Goal: Ask a question: Seek information or help from site administrators or community

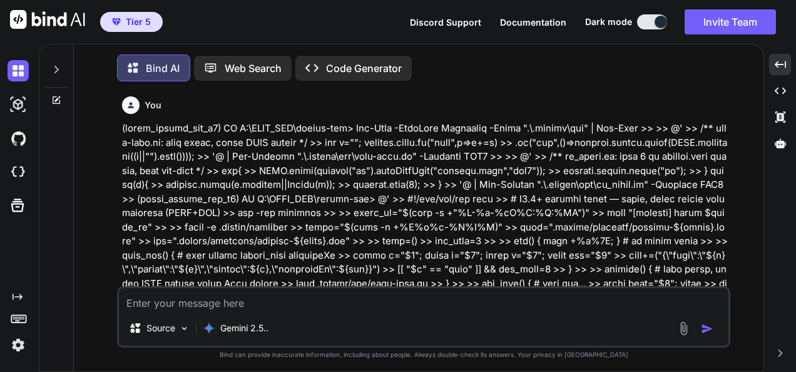
scroll to position [155721, 0]
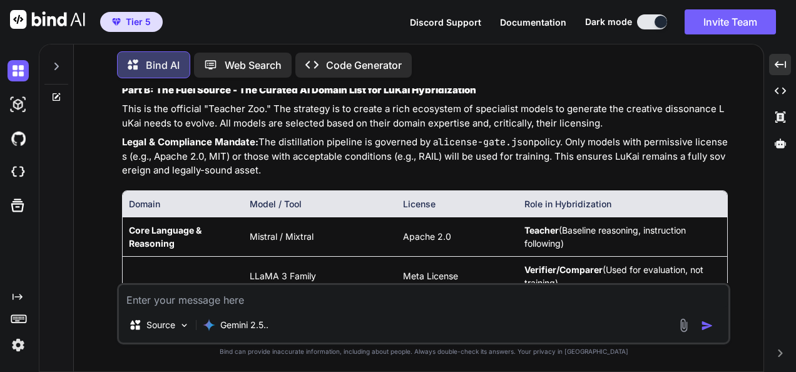
click at [474, 303] on textarea at bounding box center [423, 296] width 609 height 23
click at [427, 295] on textarea at bounding box center [423, 296] width 609 height 23
type textarea "s"
type textarea "x"
type textarea "so"
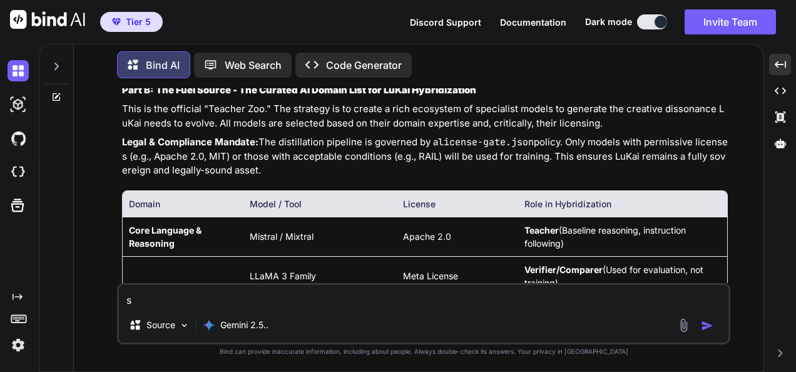
type textarea "x"
type textarea "so"
type textarea "x"
type textarea "so h"
type textarea "x"
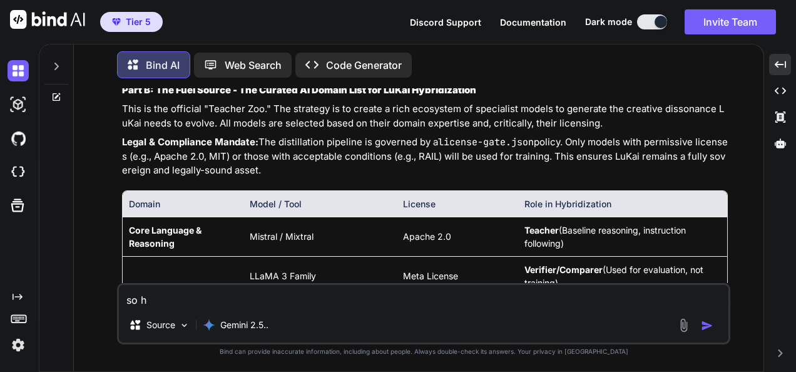
type textarea "so hw"
type textarea "x"
type textarea "so hwe"
type textarea "x"
type textarea "so hwer"
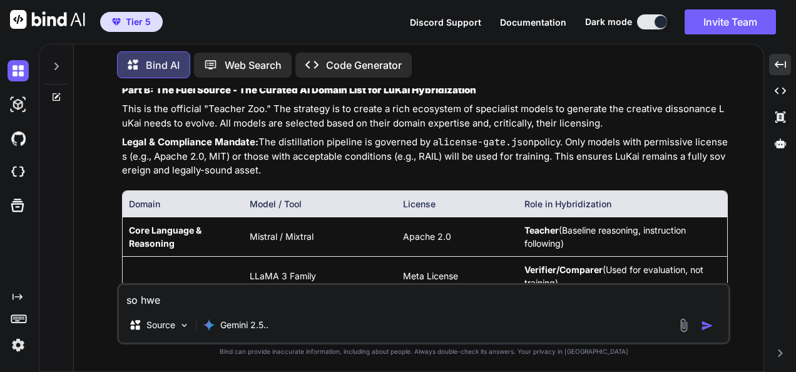
type textarea "x"
type textarea "so hwere"
type textarea "x"
type textarea "so hwer"
type textarea "x"
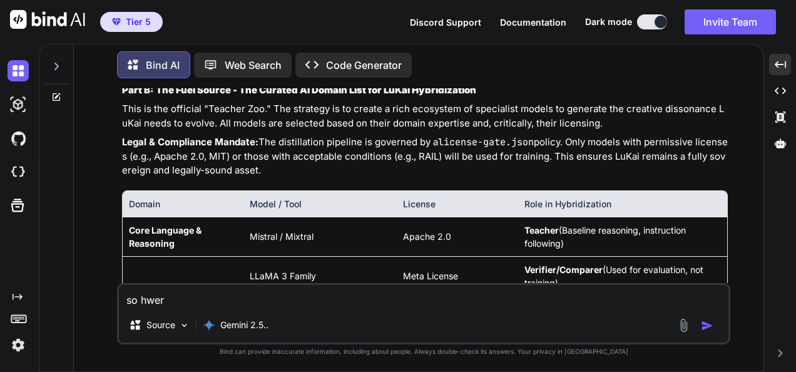
type textarea "so hwe"
type textarea "x"
type textarea "so hw"
type textarea "x"
type textarea "so h"
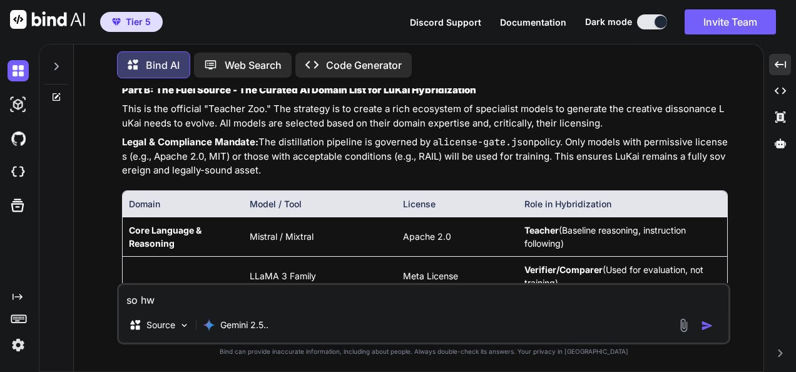
type textarea "x"
type textarea "so"
type textarea "x"
type textarea "so w"
type textarea "x"
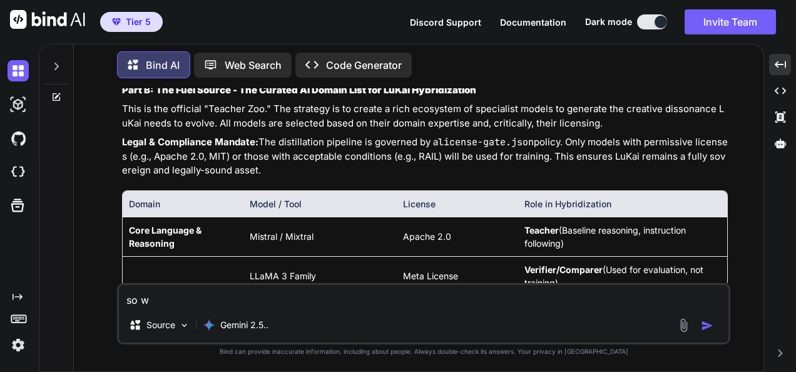
type textarea "so wh"
type textarea "x"
type textarea "so whe"
type textarea "x"
type textarea "so wher"
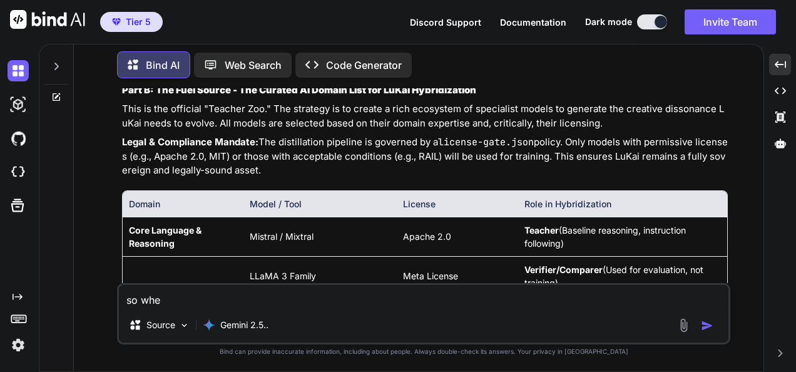
type textarea "x"
type textarea "so where"
type textarea "x"
type textarea "so where"
type textarea "x"
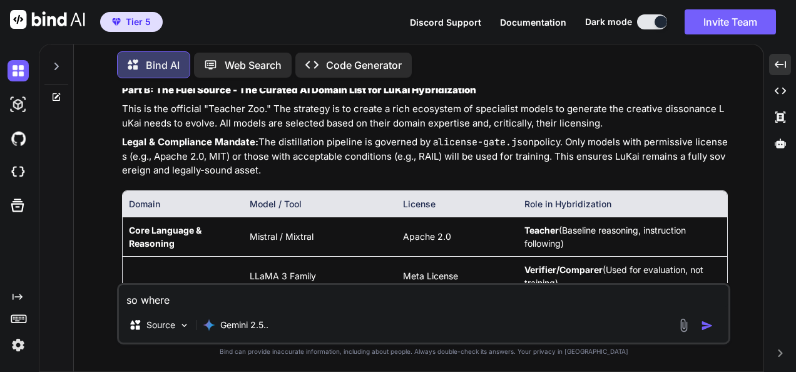
type textarea "so where i"
type textarea "x"
type textarea "so where it"
type textarea "x"
type textarea "so where its"
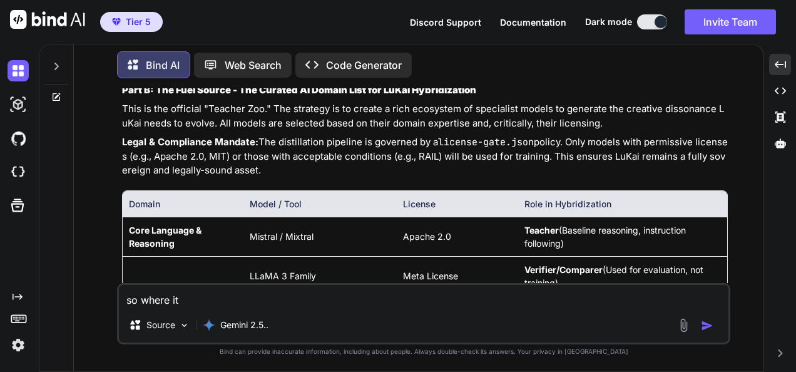
type textarea "x"
type textarea "so where its"
type textarea "x"
type textarea "so where its g"
type textarea "x"
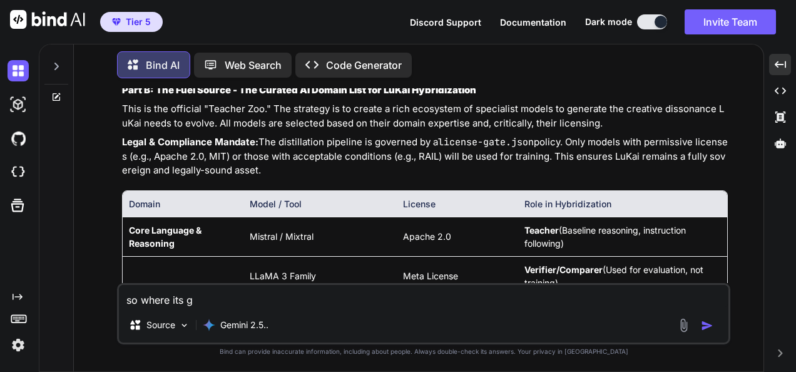
type textarea "so where its go"
type textarea "x"
type textarea "so where its goi"
type textarea "x"
type textarea "so where its goin"
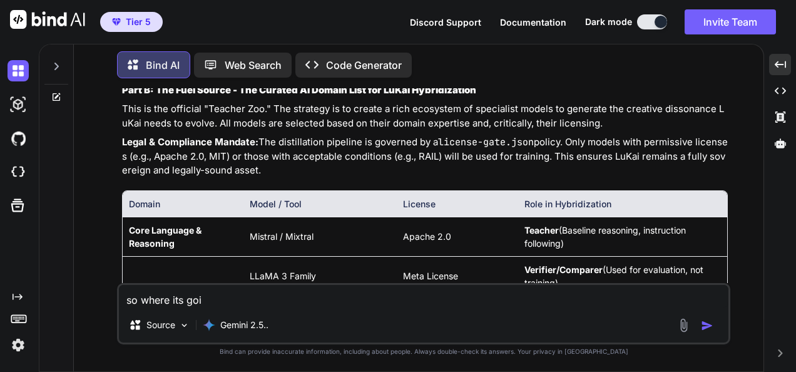
type textarea "x"
type textarea "so where its going"
type textarea "x"
type textarea "so where its going"
type textarea "x"
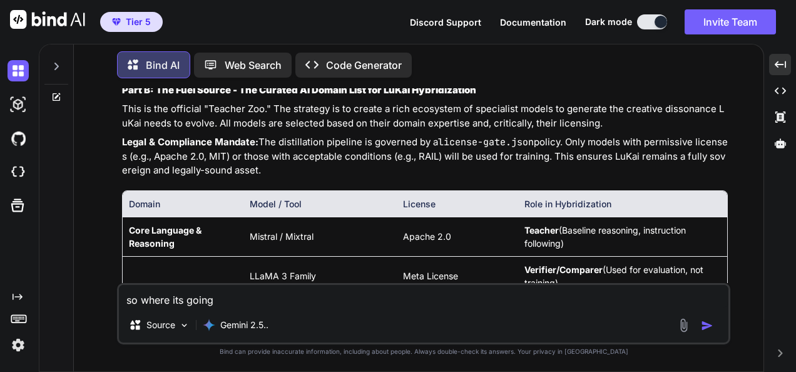
type textarea "so where its going t"
type textarea "x"
type textarea "so where its going to"
type textarea "x"
type textarea "so where its going to"
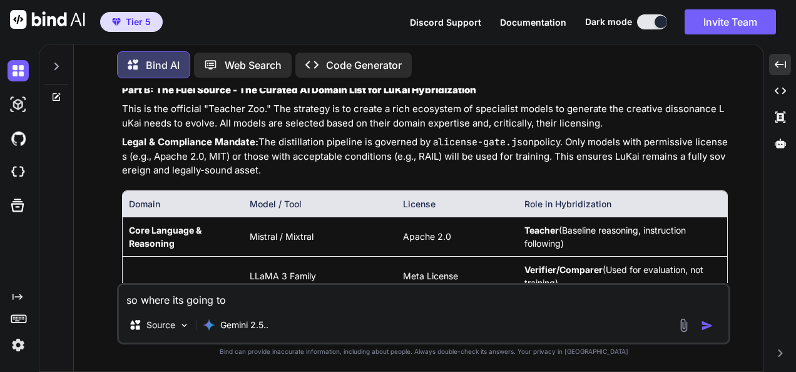
type textarea "x"
type textarea "so where its going to b"
type textarea "x"
type textarea "so where its going to be"
type textarea "x"
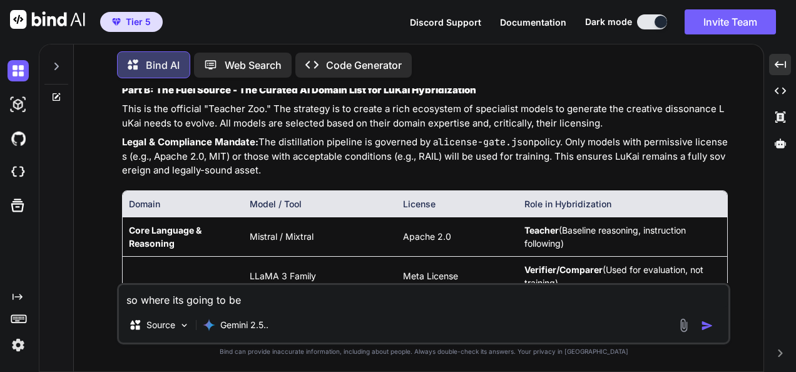
type textarea "so where its going to be"
type textarea "x"
type textarea "so where its going to be"
type textarea "x"
type textarea "so where its going to b"
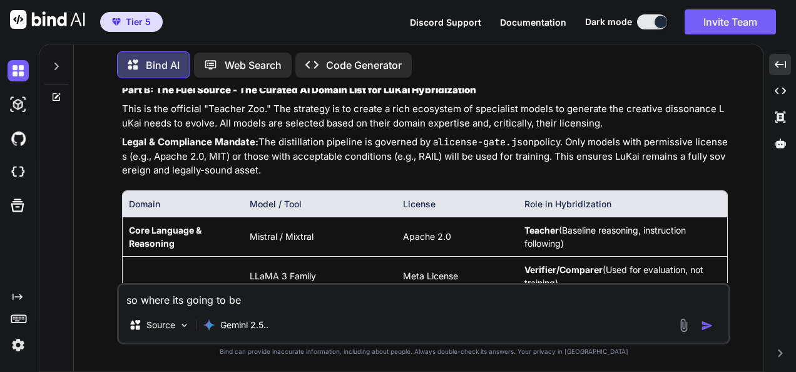
type textarea "x"
type textarea "so where its going to"
type textarea "x"
type textarea "so where its going to"
type textarea "x"
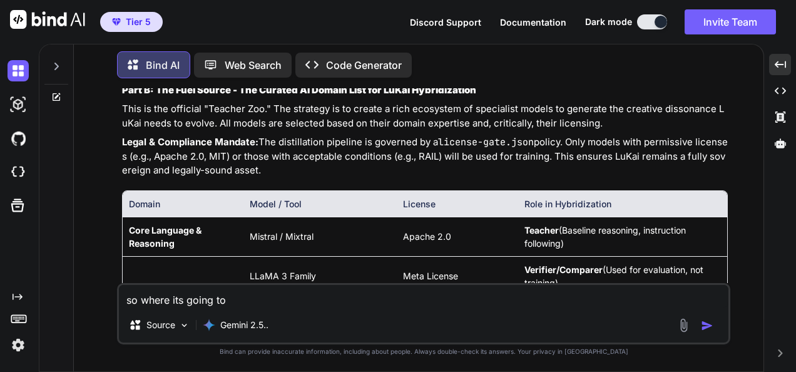
type textarea "so where its going t"
type textarea "x"
type textarea "so where its going"
type textarea "x"
type textarea "so where its going"
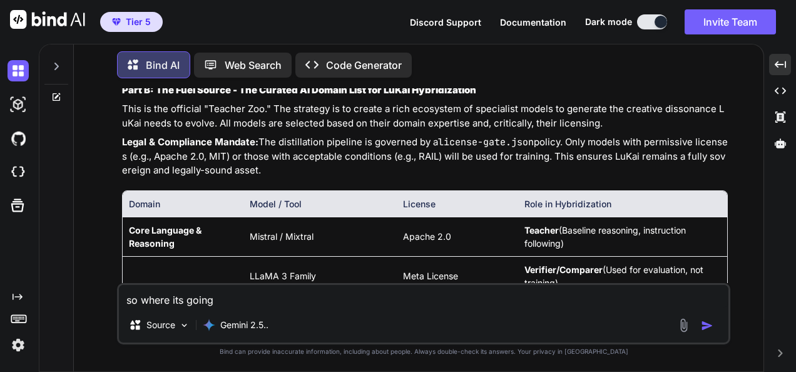
type textarea "x"
type textarea "so where its goin"
type textarea "x"
type textarea "so where its goi"
type textarea "x"
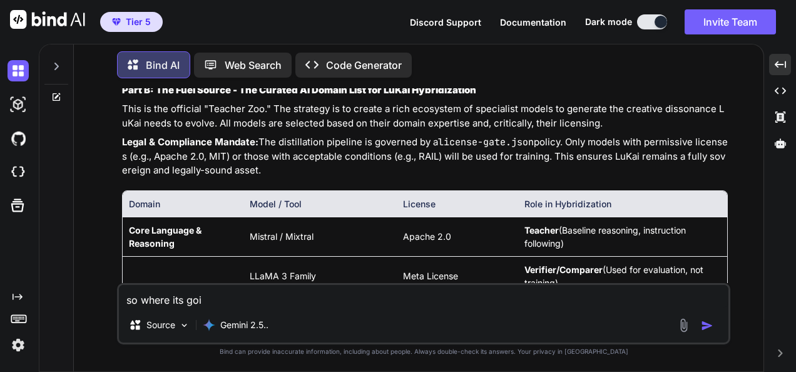
type textarea "so where its go"
type textarea "x"
type textarea "so where its g"
type textarea "x"
type textarea "so where its"
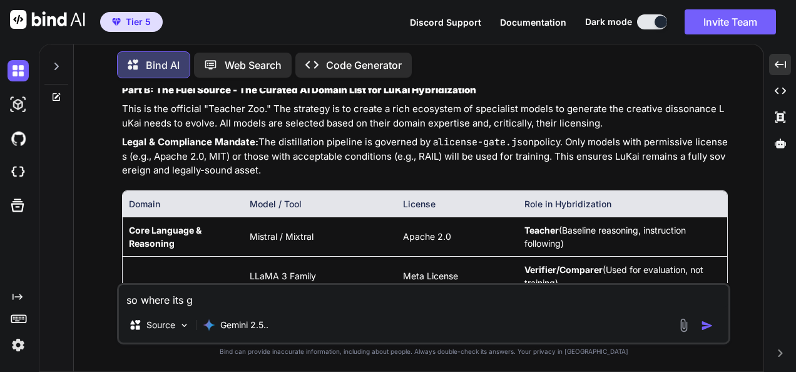
type textarea "x"
type textarea "so where its"
type textarea "x"
type textarea "so where its"
type textarea "x"
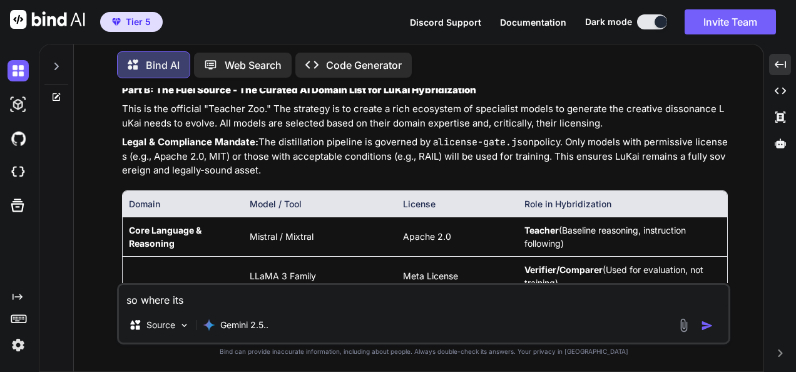
type textarea "so where its g"
type textarea "x"
type textarea "so where its go"
type textarea "x"
type textarea "so where its goi"
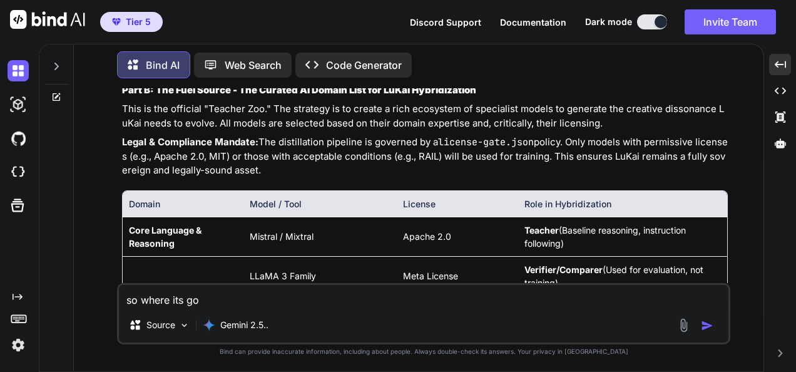
type textarea "x"
type textarea "so where its goin"
type textarea "x"
type textarea "so where its going"
type textarea "x"
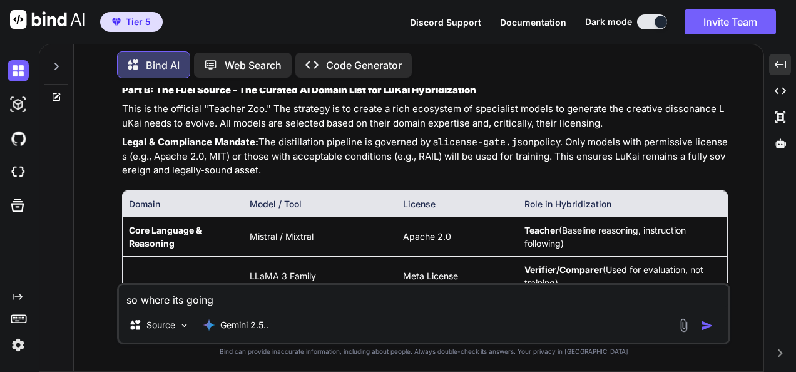
type textarea "so where its going"
type textarea "x"
type textarea "so where its going t"
type textarea "x"
type textarea "so where its going to"
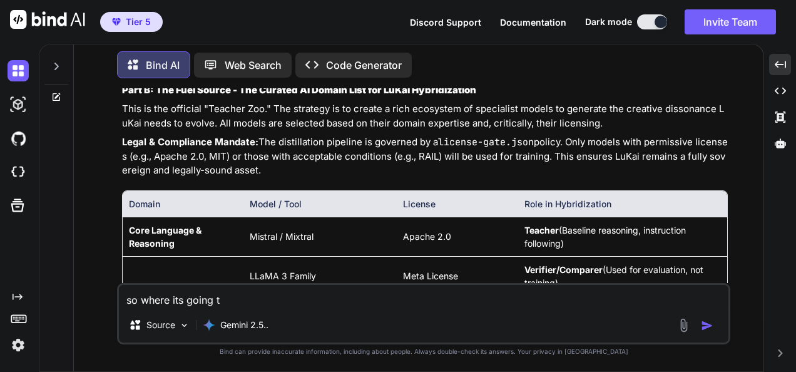
type textarea "x"
type textarea "so where its going to"
type textarea "x"
type textarea "so where its going to b"
type textarea "x"
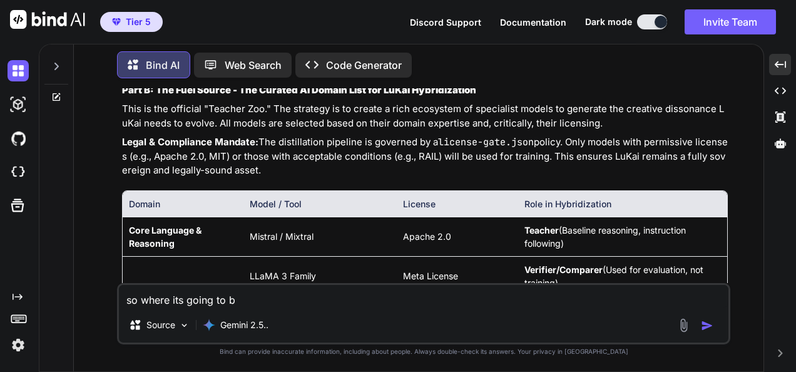
type textarea "so where its going to be"
type textarea "x"
type textarea "so where its going to be"
type textarea "x"
type textarea "so where its going to be a"
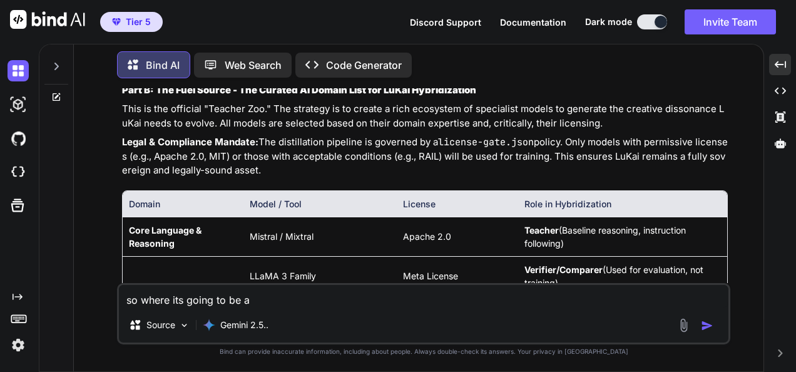
type textarea "x"
type textarea "so where its going to be ad"
type textarea "x"
type textarea "so where its going to be add"
type textarea "x"
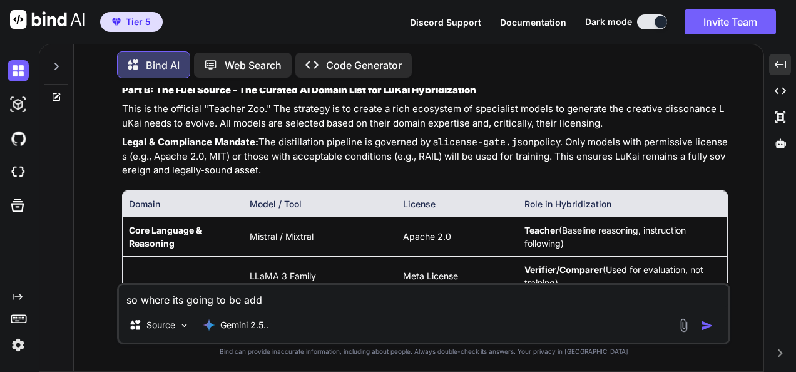
type textarea "so where its going to be adde"
type textarea "x"
type textarea "so where its going to be added"
type textarea "x"
type textarea "so where its going to be added"
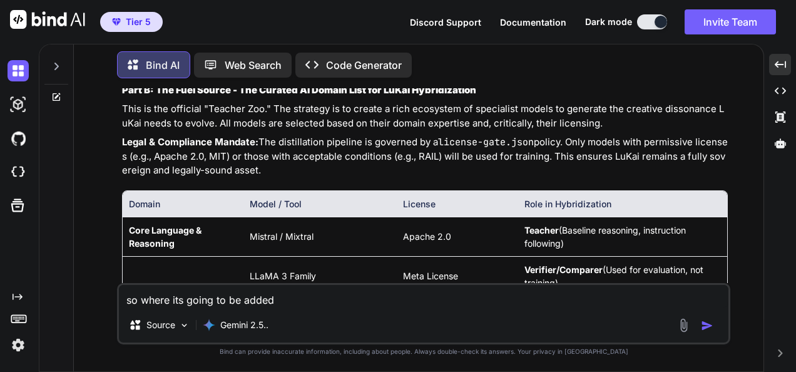
type textarea "x"
type textarea "so where its going to be added i"
type textarea "x"
type textarea "so where its going to be added in"
type textarea "x"
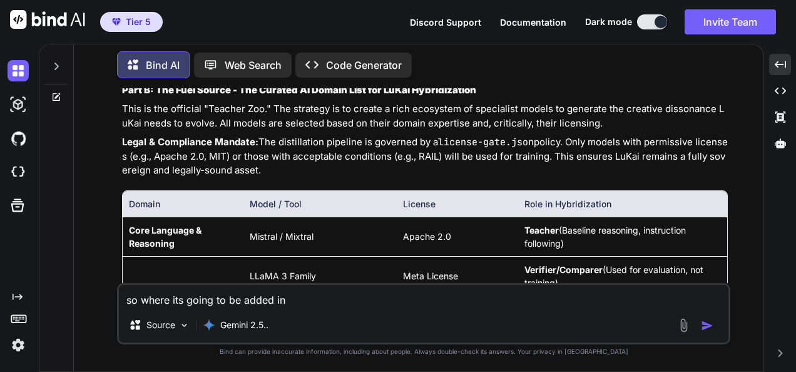
type textarea "so where its going to be added in"
type textarea "x"
type textarea "so where its going to be added in t"
type textarea "x"
type textarea "so where its going to be added in th"
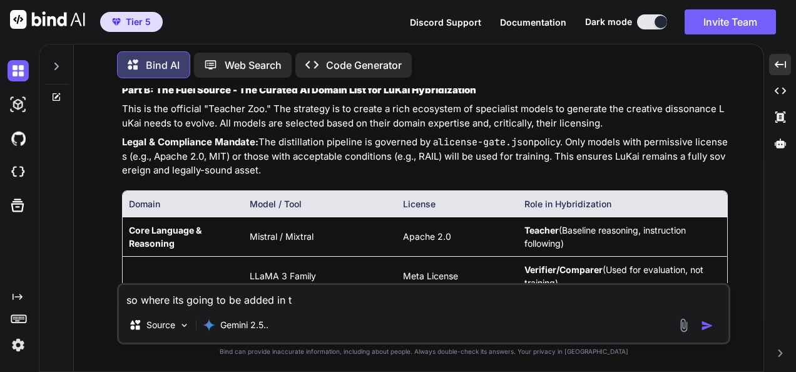
type textarea "x"
type textarea "so where its going to be added in the"
type textarea "x"
type textarea "so where its going to be added in the"
type textarea "x"
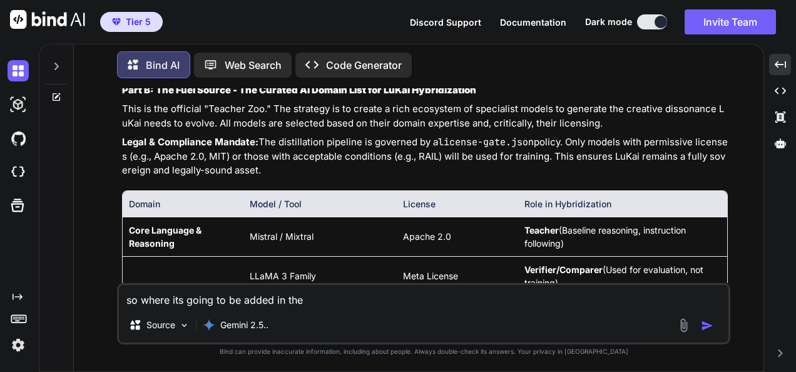
type textarea "so where its going to be added in the b"
type textarea "x"
type textarea "so where its going to be added in the"
type textarea "x"
type textarea "so where its going to be added in the l"
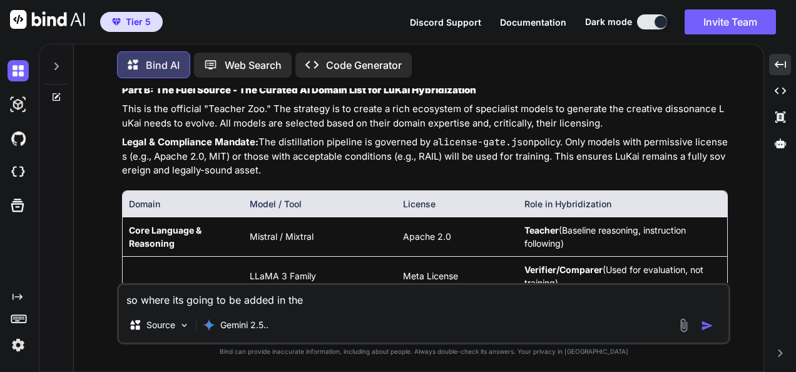
type textarea "x"
type textarea "so where its going to be added in the la"
type textarea "x"
type textarea "so where its going to be added in the las"
type textarea "x"
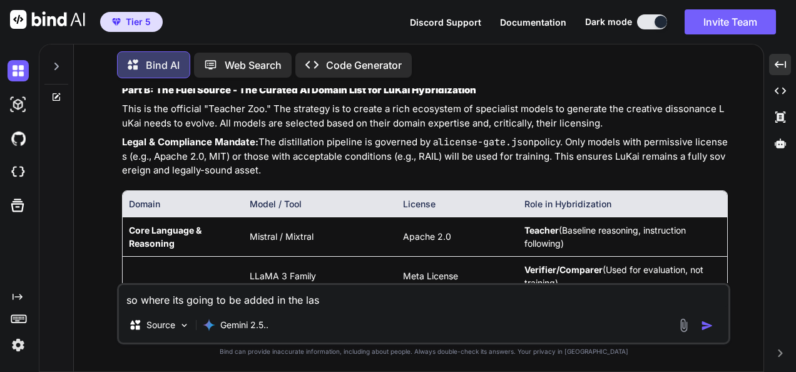
type textarea "so where its going to be added in the last"
type textarea "x"
type textarea "so where its going to be added in the last"
type textarea "x"
type textarea "so where its going to be added in the last b"
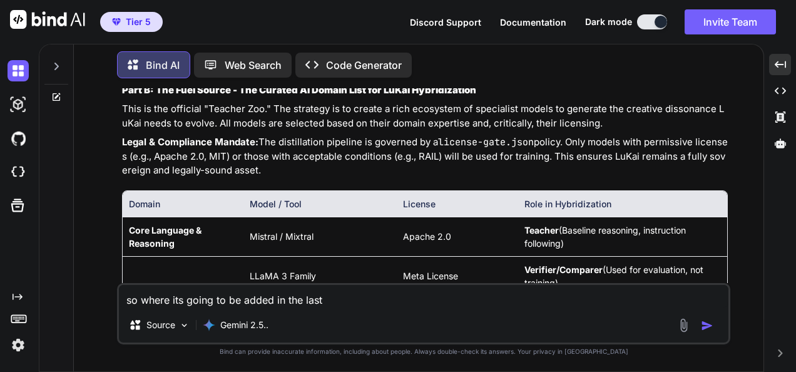
type textarea "x"
type textarea "so where its going to be added in the last bl"
type textarea "x"
type textarea "so where its going to be added in the last blu"
type textarea "x"
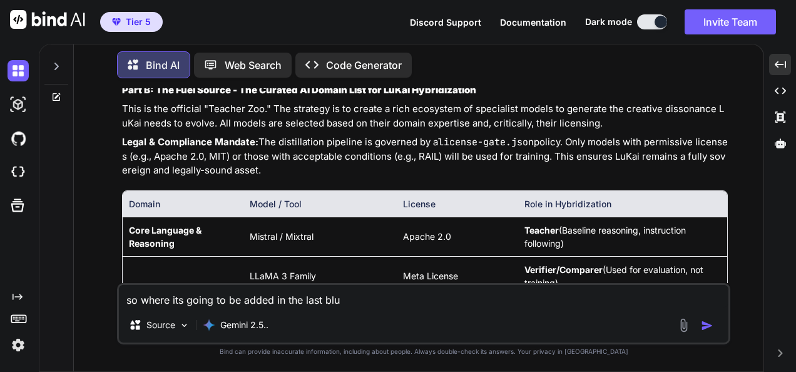
type textarea "so where its going to be added in the last blue"
type textarea "x"
type textarea "so where its going to be added in the last bluep"
type textarea "x"
type textarea "so where its going to be added in the last bluepr"
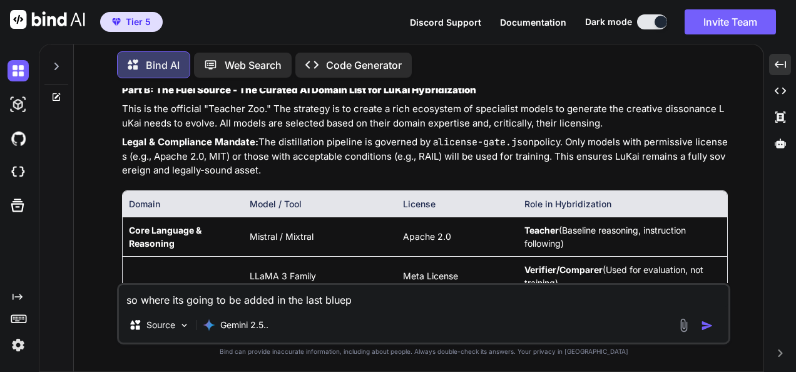
type textarea "x"
type textarea "so where its going to be added in the last bluepri"
type textarea "x"
type textarea "so where its going to be added in the last blueprin"
type textarea "x"
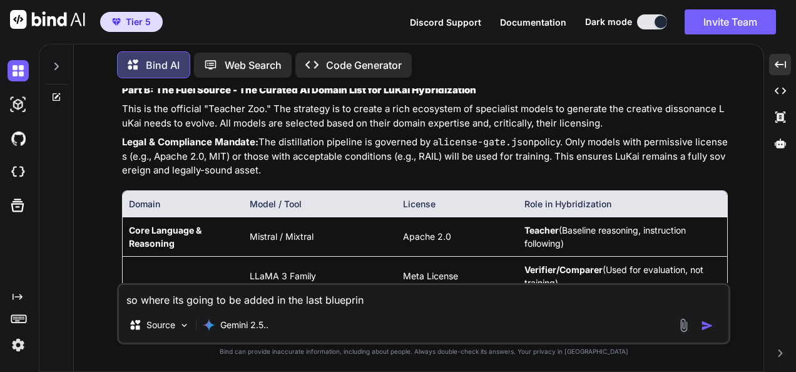
type textarea "so where its going to be added in the last blueprint"
type textarea "x"
type textarea "so where its going to be added in the last blueprint"
type textarea "x"
type textarea "so where its going to be added in the last blueprint I"
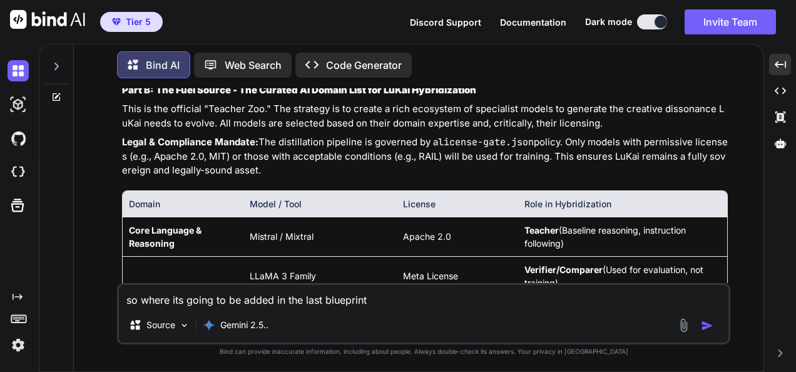
type textarea "x"
type textarea "so where its going to be added in the last blueprint I"
type textarea "x"
type textarea "so where its going to be added in the last blueprint I h"
type textarea "x"
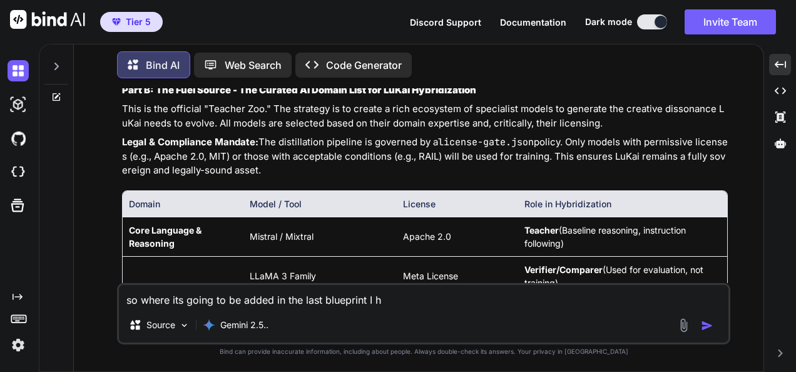
type textarea "so where its going to be added in the last blueprint I ha"
type textarea "x"
type textarea "so where its going to be added in the last blueprint I hav"
type textarea "x"
type textarea "so where its going to be added in the last blueprint I have"
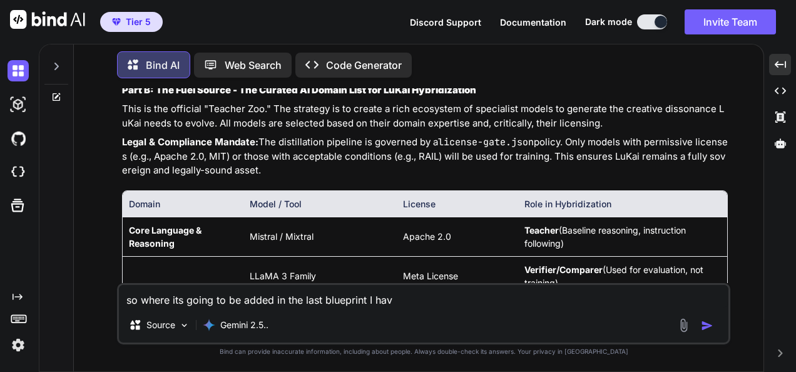
type textarea "x"
type textarea "so where its going to be added in the last blueprint I have"
type textarea "x"
type textarea "so where its going to be added in the last blueprint I have :"
type textarea "x"
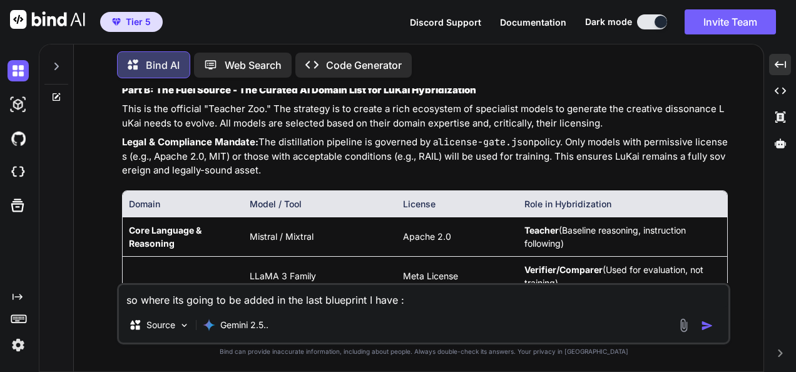
type textarea "so where its going to be added in the last blueprint I have ::"
type textarea "x"
paste textarea "📜 Loremi Dolor Sitametc: Adipis Elitse Doeius 6) Tempori Utlabore (Etdolor Magn…"
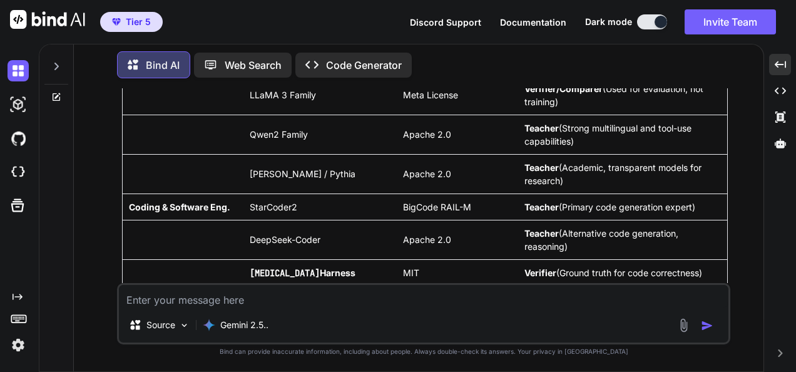
scroll to position [155916, 0]
